Goal: Navigation & Orientation: Find specific page/section

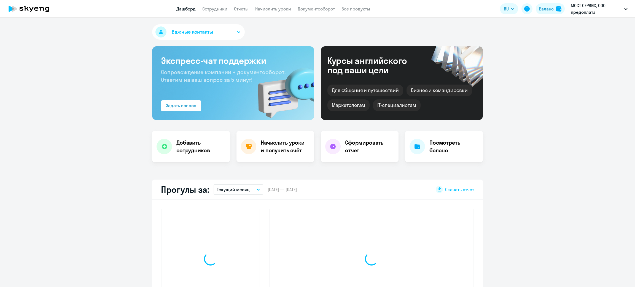
click at [210, 6] on app-menu-item-link "Сотрудники" at bounding box center [214, 9] width 25 height 7
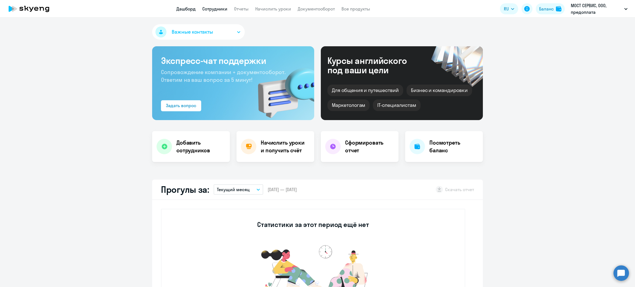
click at [211, 9] on link "Сотрудники" at bounding box center [214, 9] width 25 height 6
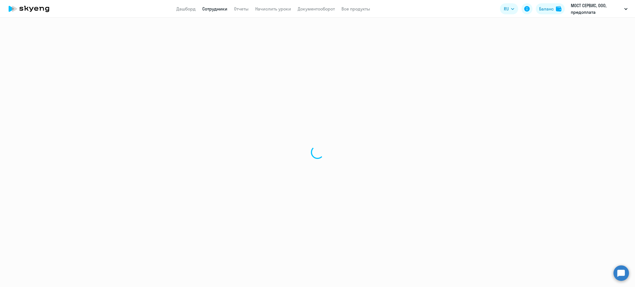
select select "30"
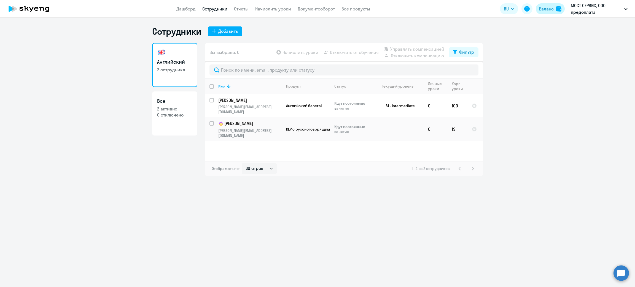
click at [542, 11] on div "Баланс" at bounding box center [546, 9] width 15 height 7
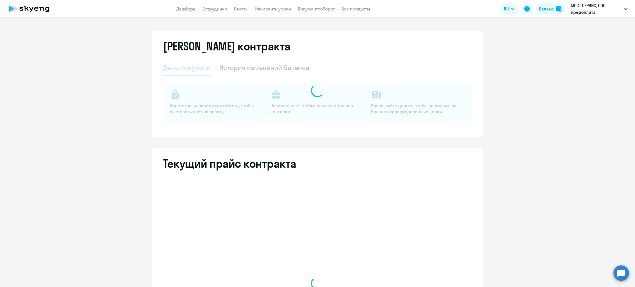
select select "english_adult_not_native_speaker"
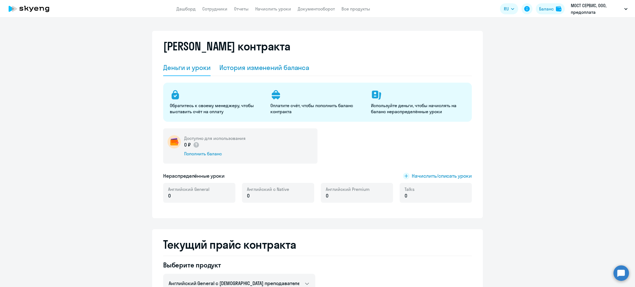
click at [279, 69] on div "История изменений баланса" at bounding box center [264, 67] width 90 height 9
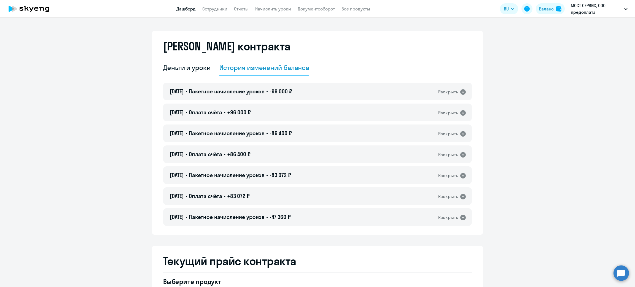
click at [188, 9] on link "Дашборд" at bounding box center [185, 9] width 19 height 6
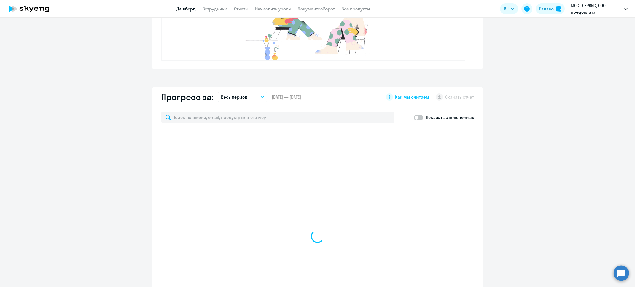
scroll to position [247, 0]
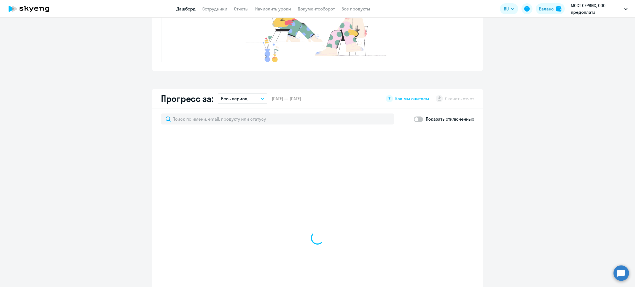
select select "30"
